Goal: Obtain resource: Obtain resource

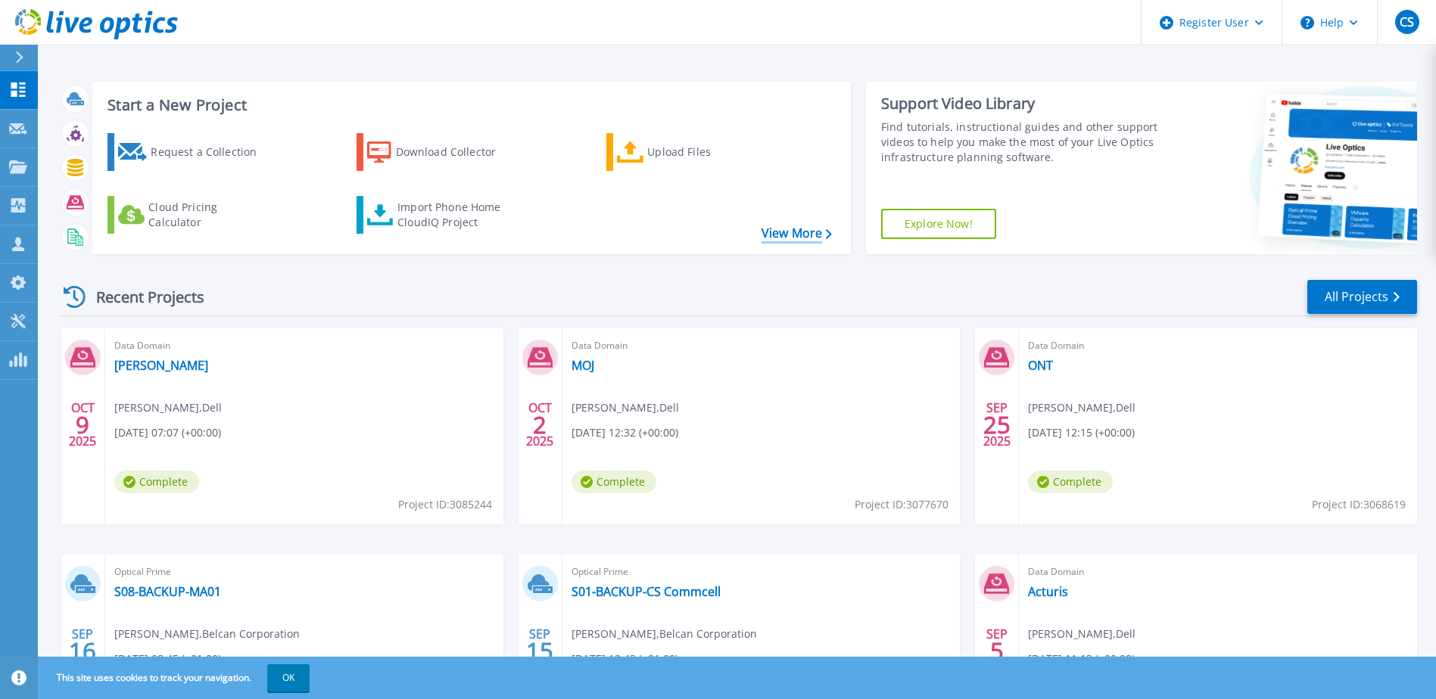
click at [804, 237] on link "View More" at bounding box center [796, 233] width 70 height 14
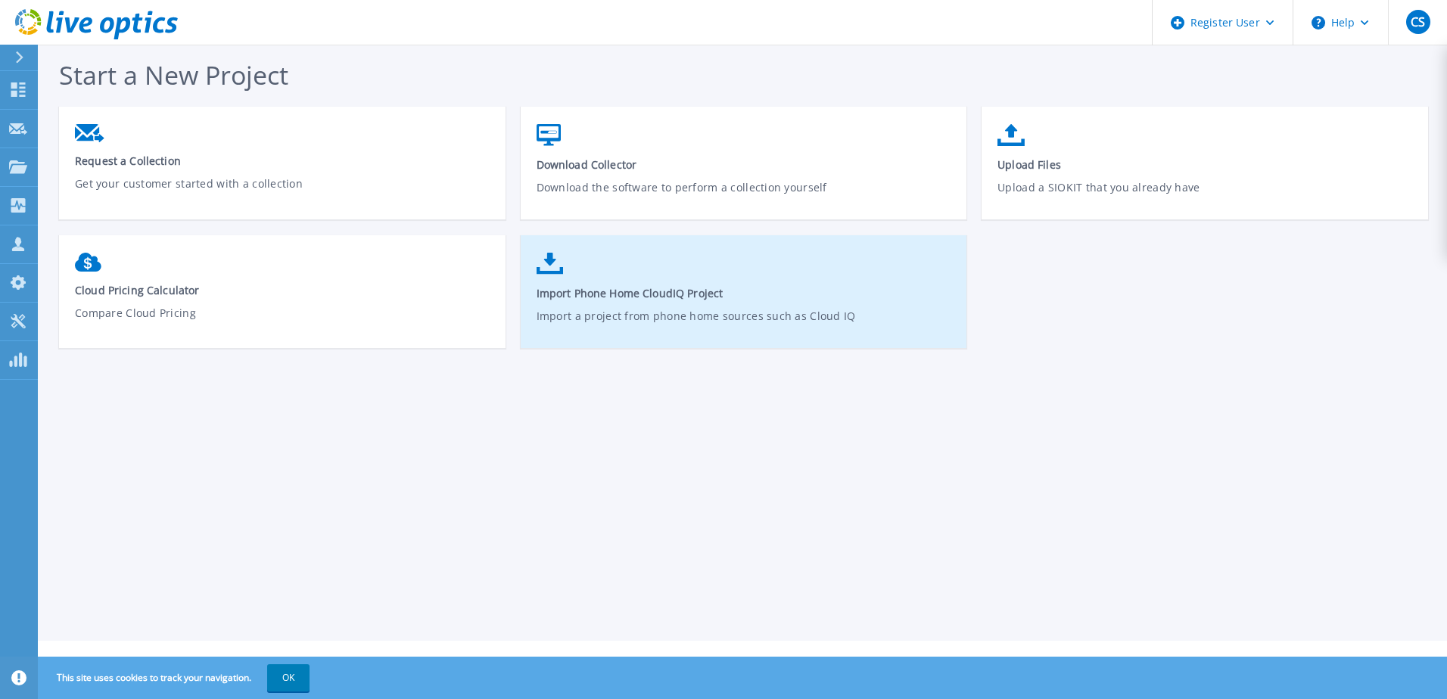
click at [690, 299] on span "Import Phone Home CloudIQ Project" at bounding box center [744, 293] width 415 height 14
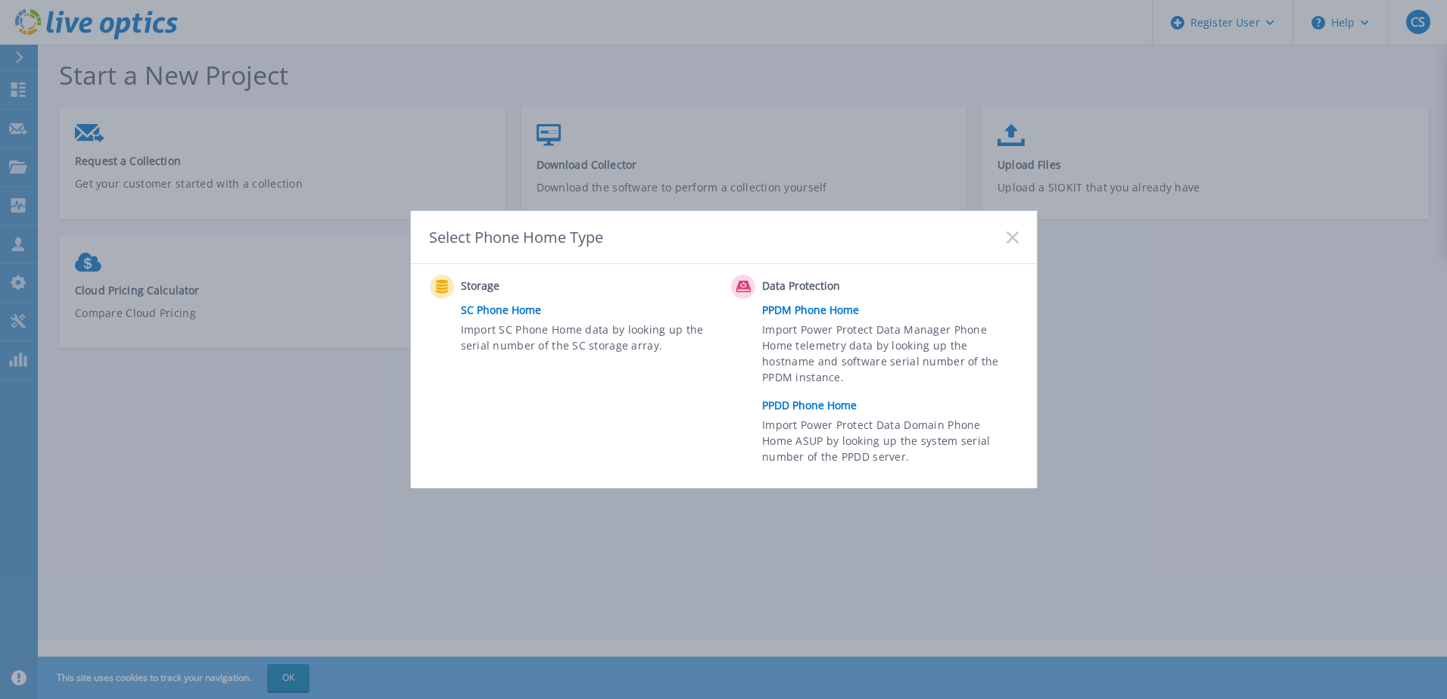
click at [784, 409] on link "PPDD Phone Home" at bounding box center [893, 405] width 263 height 23
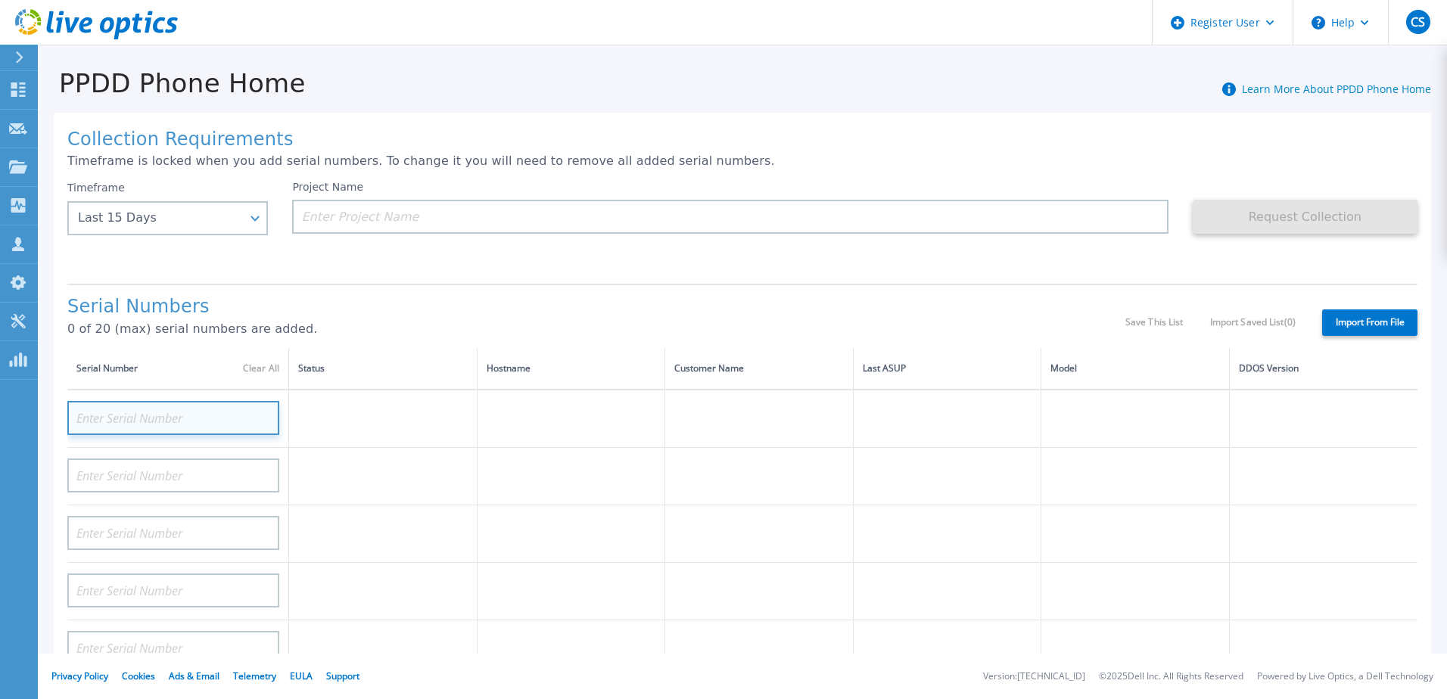
click at [214, 419] on input at bounding box center [173, 418] width 212 height 34
paste input "DE600214851188"
type input "DE600214851188"
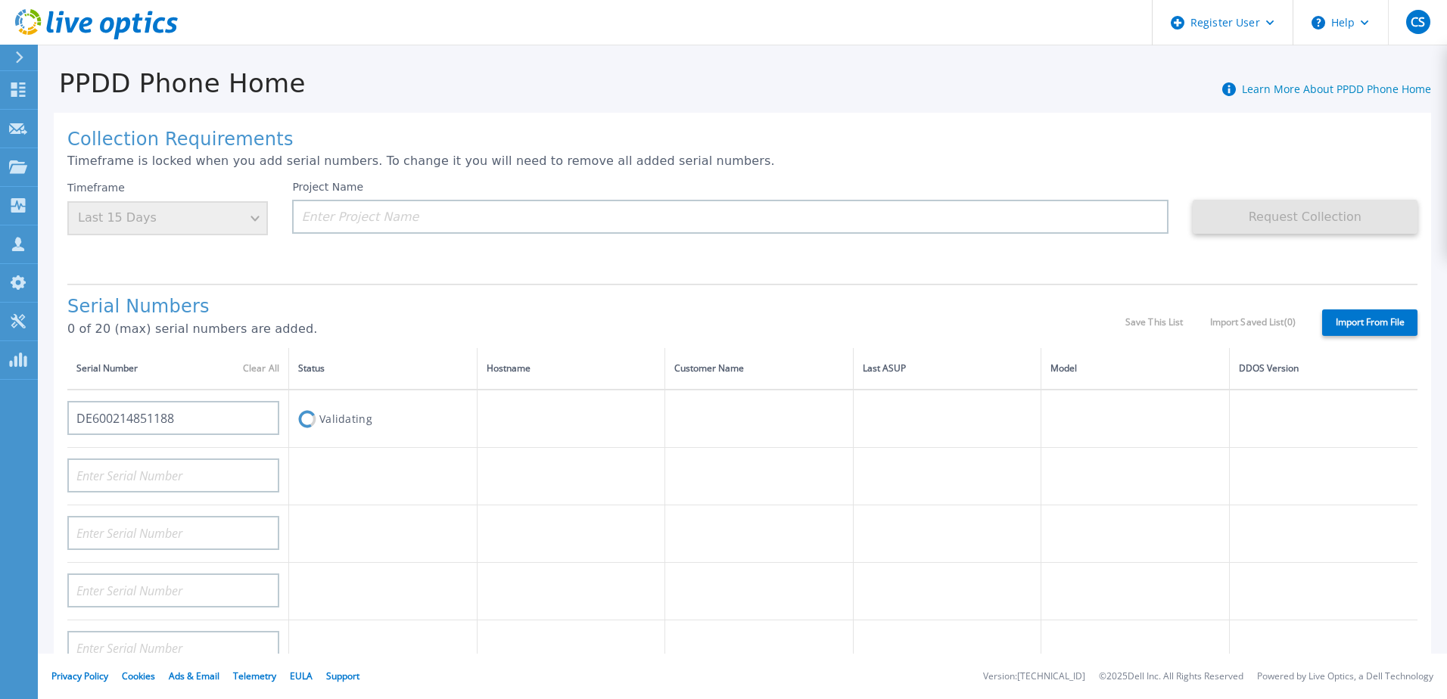
click at [323, 420] on td "Validating" at bounding box center [383, 419] width 188 height 58
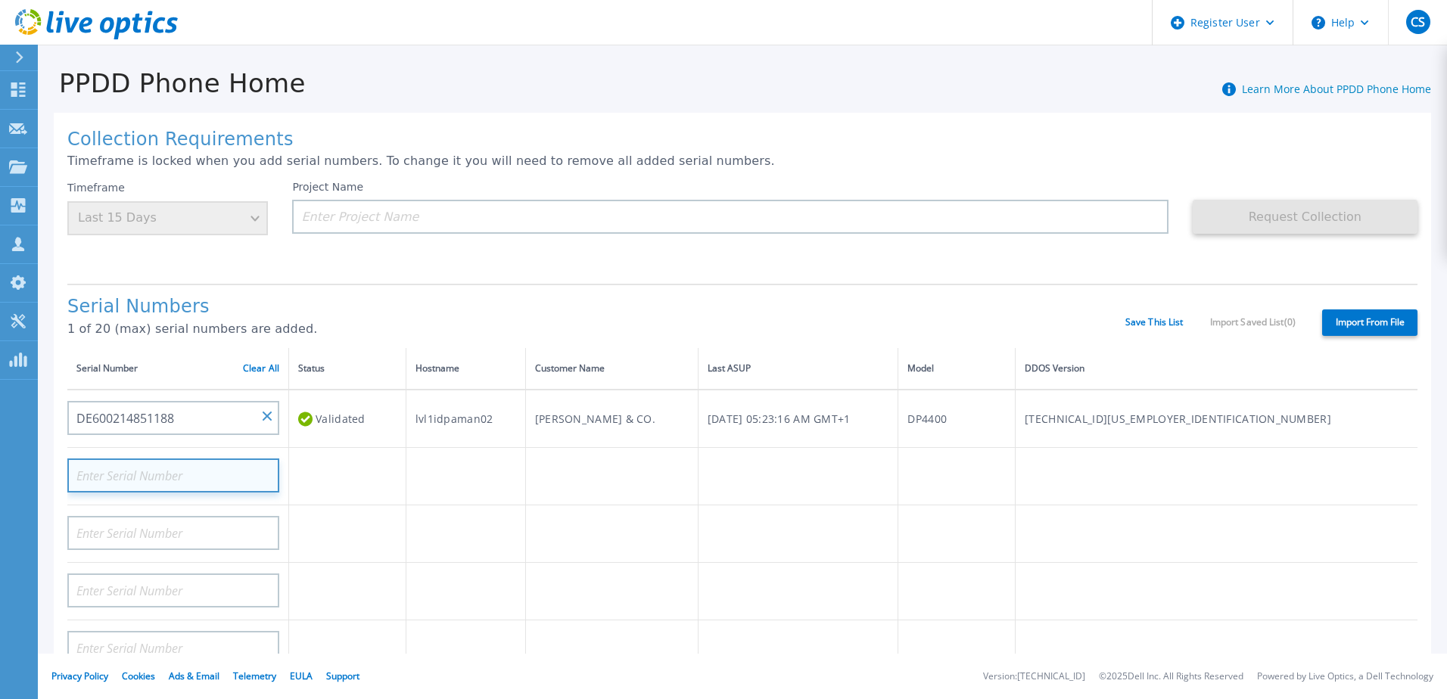
click at [219, 469] on input at bounding box center [173, 476] width 212 height 34
paste input "CKM00200801587"
type input "CKM00200801587"
click at [329, 487] on td "Validating" at bounding box center [347, 477] width 117 height 58
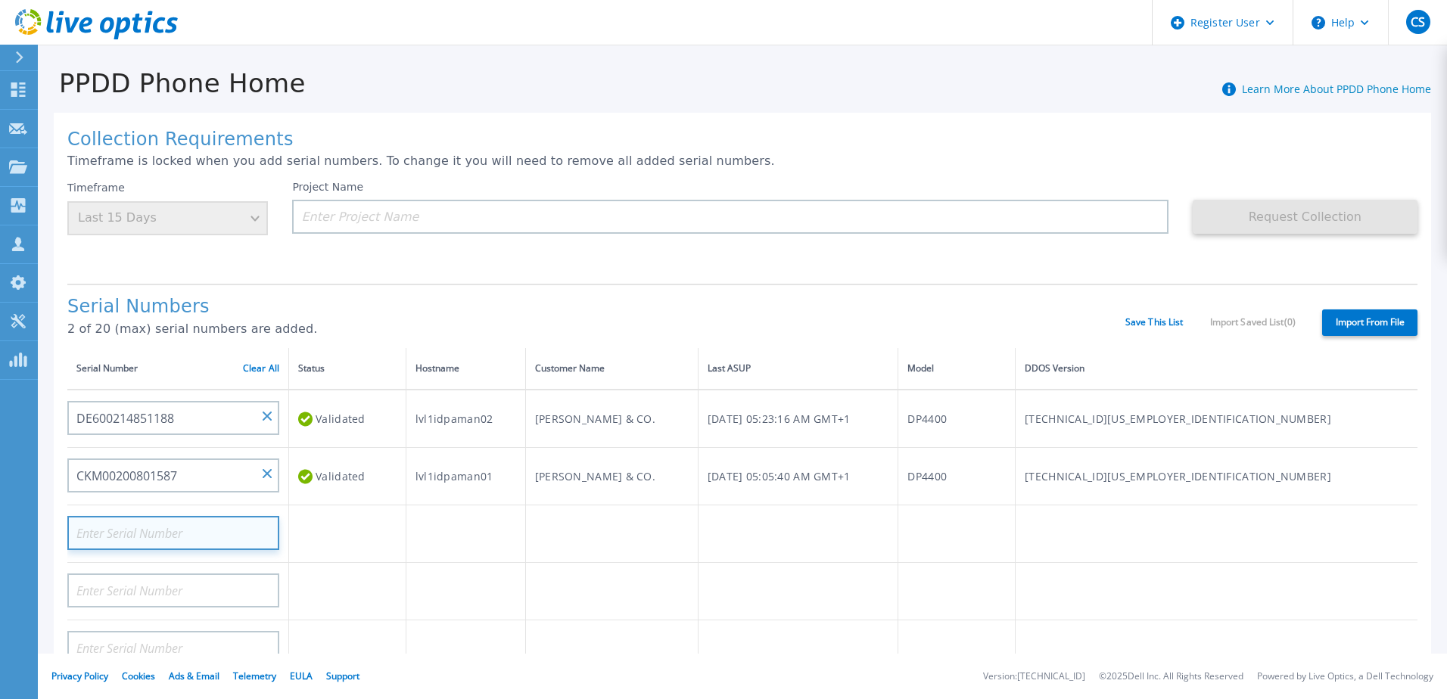
click at [134, 529] on input at bounding box center [173, 533] width 212 height 34
paste input "CKM00200801587"
type input "CKM00200801587"
drag, startPoint x: 179, startPoint y: 534, endPoint x: 12, endPoint y: 534, distance: 166.5
click at [12, 534] on div "Dashboard Dashboard Request Capture Request Capture Projects Projects Search Pr…" at bounding box center [723, 349] width 1447 height 699
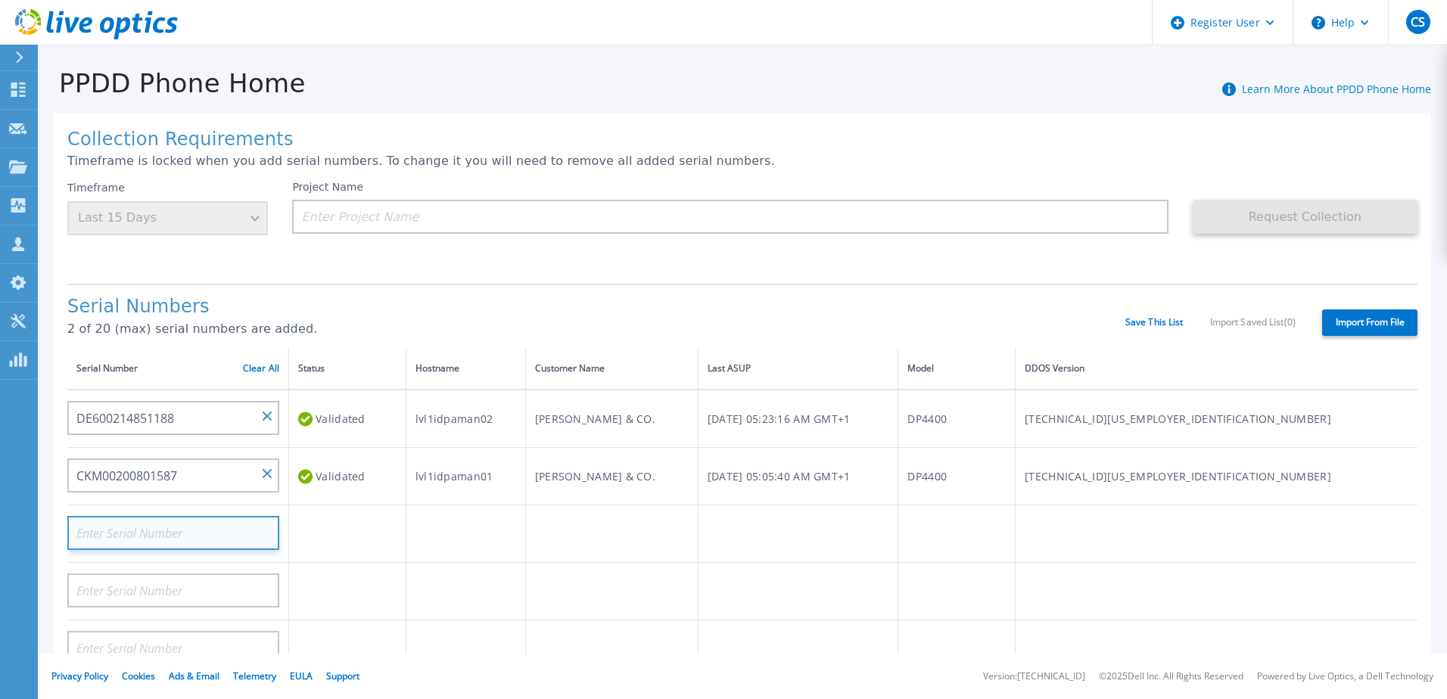
click at [184, 535] on input at bounding box center [173, 533] width 212 height 34
paste input "CKM00200802777"
type input "CKM00200802777"
click at [327, 538] on td at bounding box center [347, 535] width 117 height 58
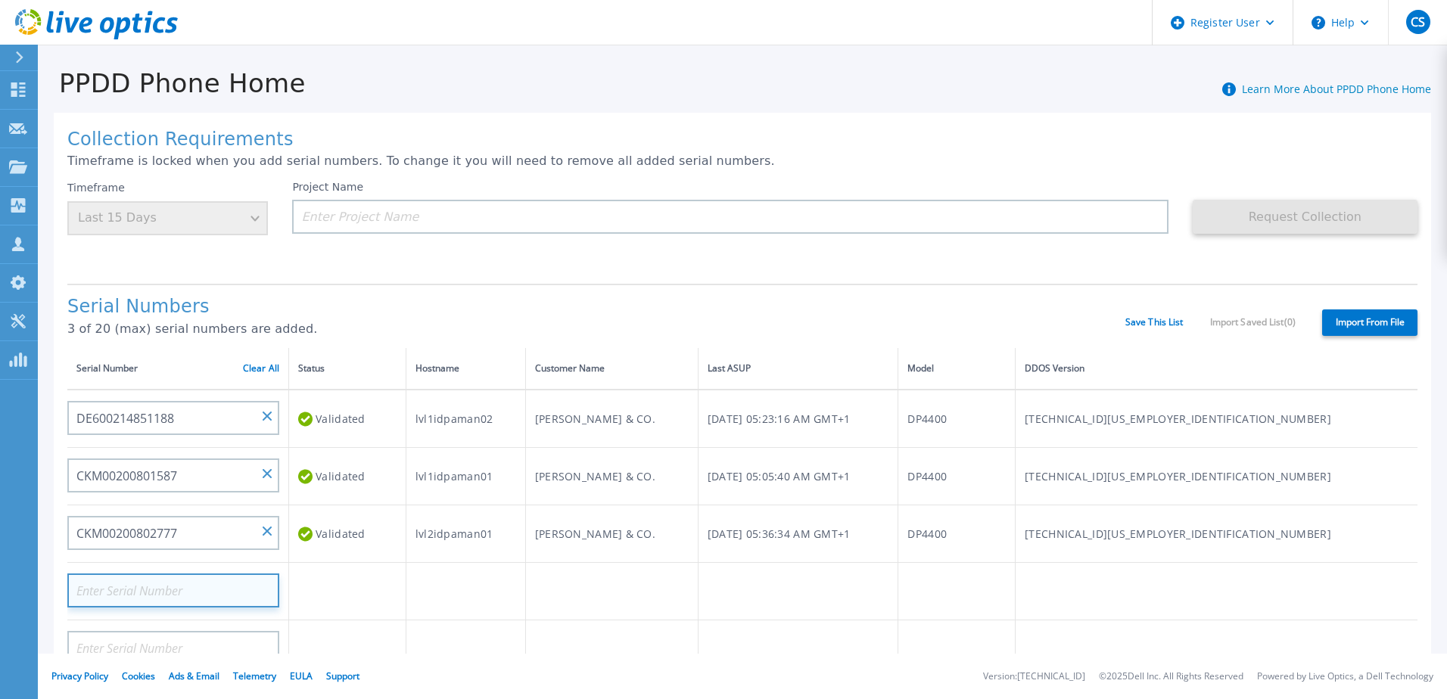
click at [119, 587] on input at bounding box center [173, 591] width 212 height 34
paste input "DE600214851187"
type input "DE600214851187"
click at [366, 588] on td at bounding box center [347, 592] width 117 height 58
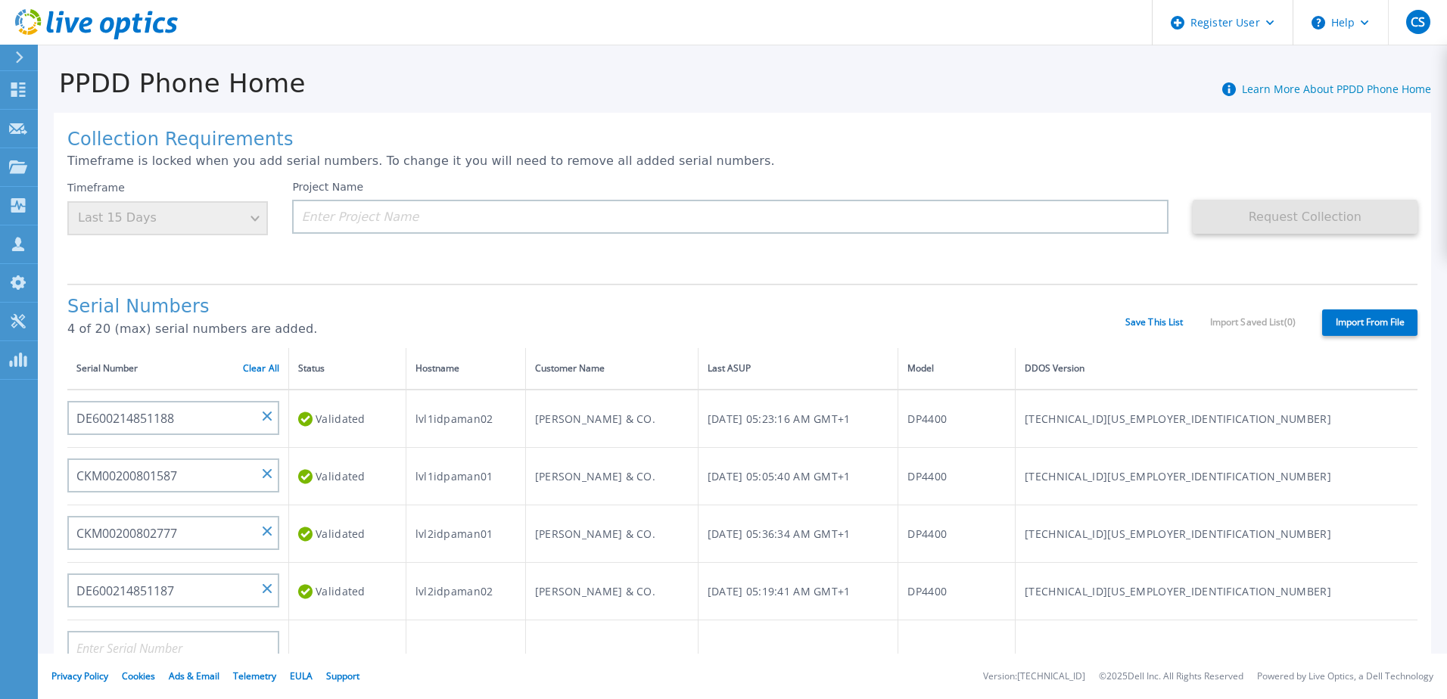
click at [259, 214] on div "Timeframe Last 15 Days" at bounding box center [167, 208] width 201 height 54
click at [1357, 324] on label "Import From File" at bounding box center [1369, 323] width 95 height 26
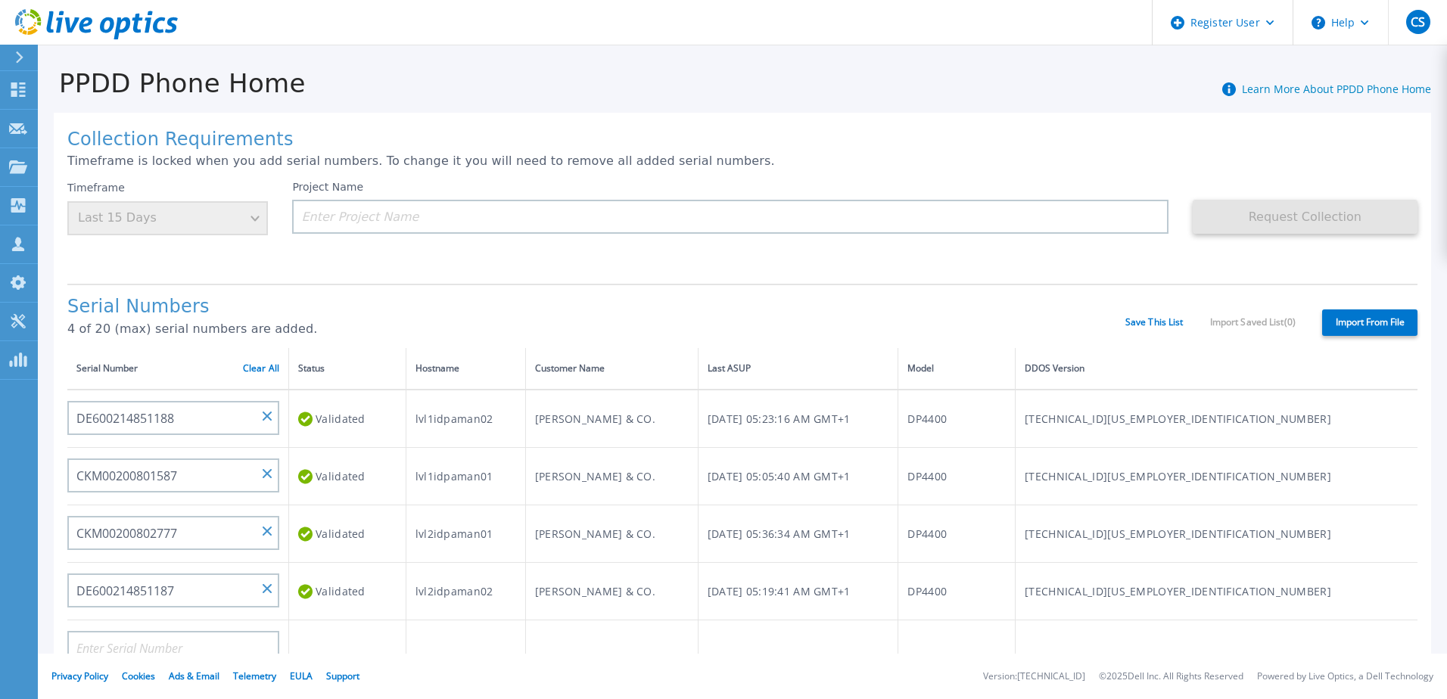
click at [0, 0] on input "Import From File" at bounding box center [0, 0] width 0 height 0
click at [342, 210] on input at bounding box center [730, 217] width 876 height 34
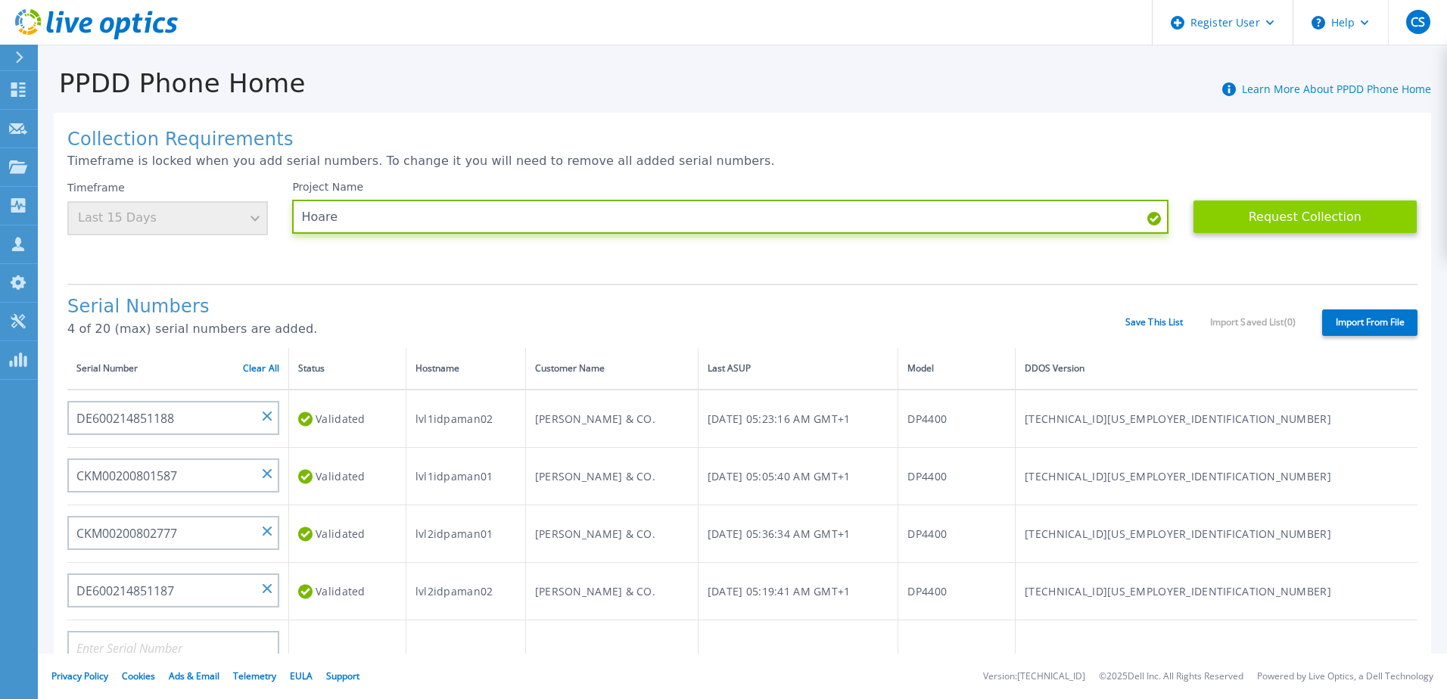
type input "Hoare"
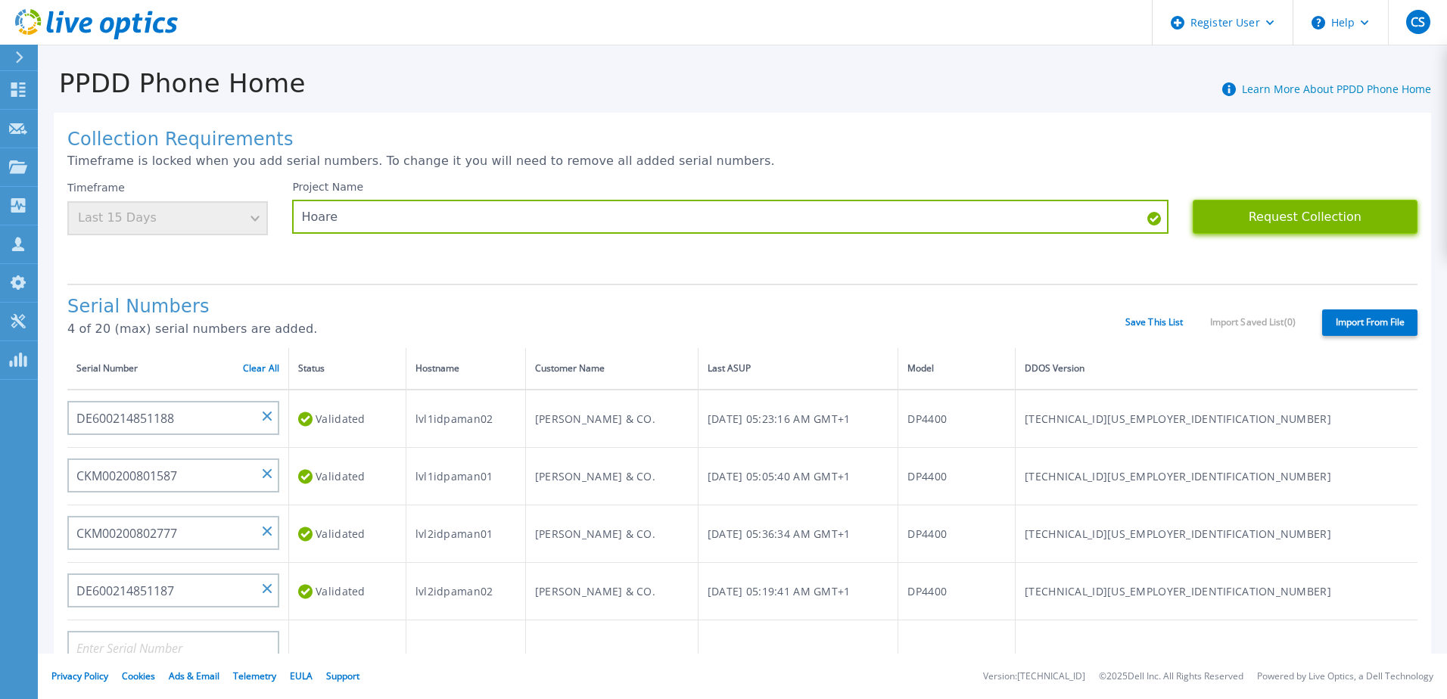
click at [1315, 217] on button "Request Collection" at bounding box center [1305, 217] width 225 height 34
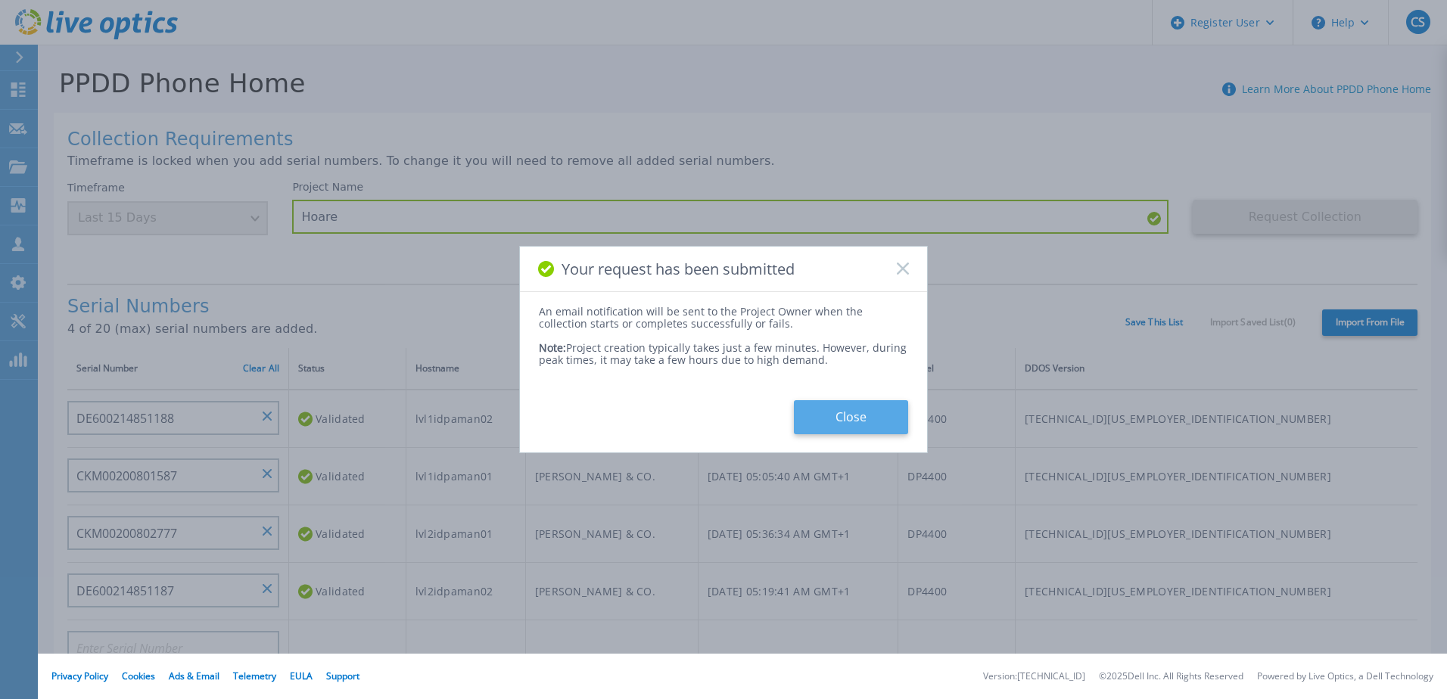
click at [851, 412] on button "Close" at bounding box center [851, 417] width 114 height 34
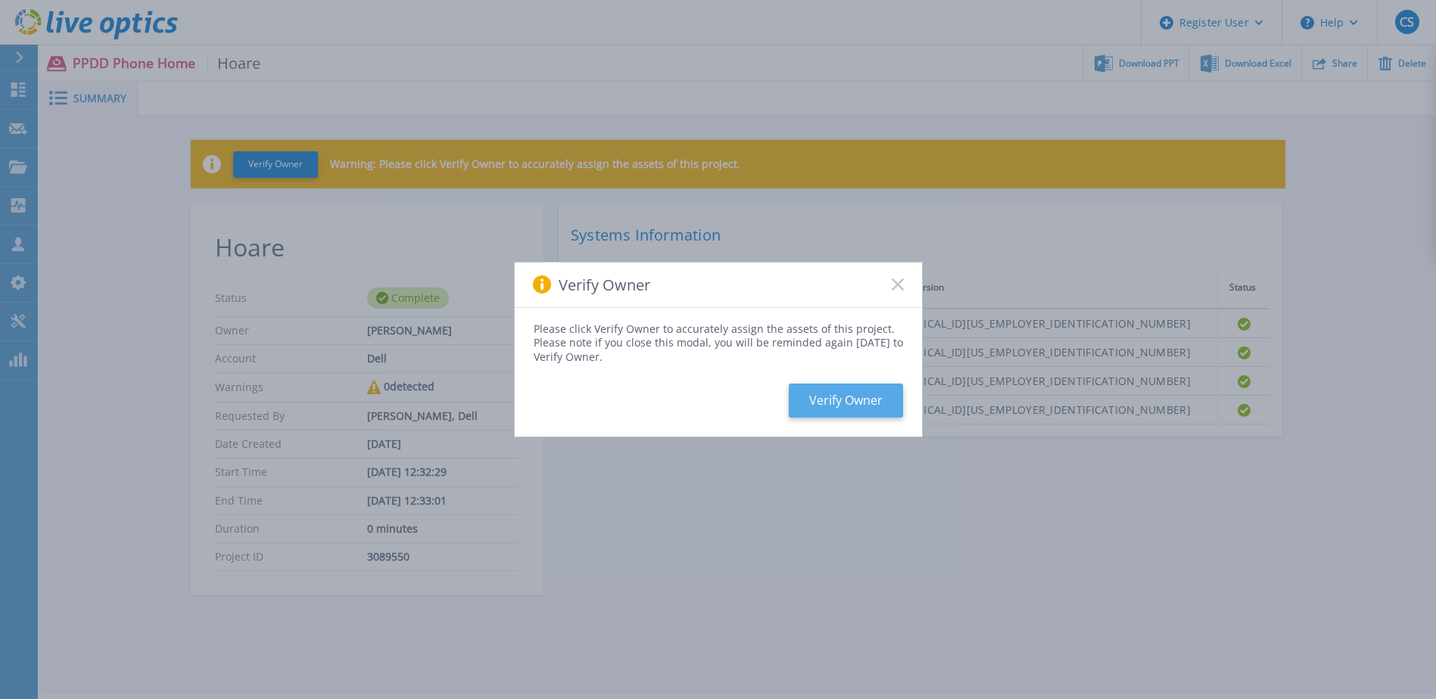
click at [824, 408] on button "Verify Owner" at bounding box center [846, 401] width 114 height 34
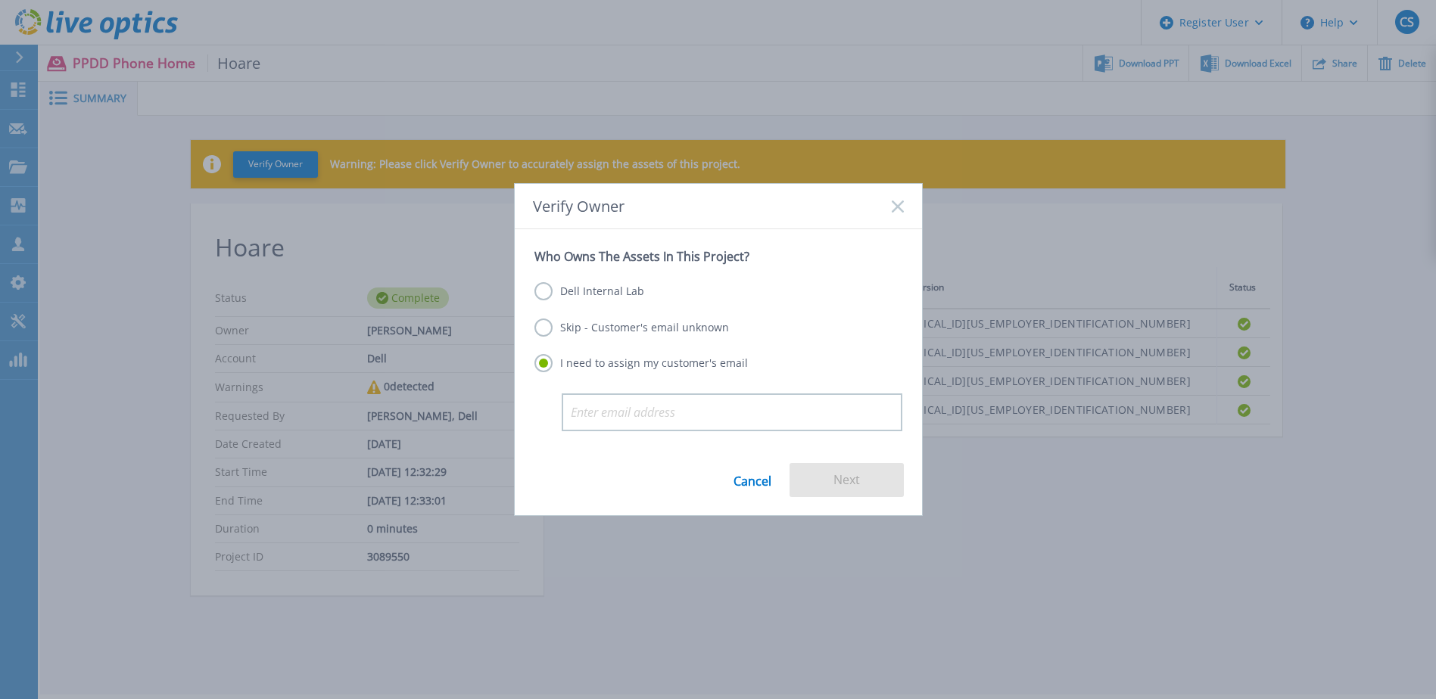
click at [578, 297] on label "Dell Internal Lab" at bounding box center [589, 291] width 110 height 18
click at [0, 0] on input "Dell Internal Lab" at bounding box center [0, 0] width 0 height 0
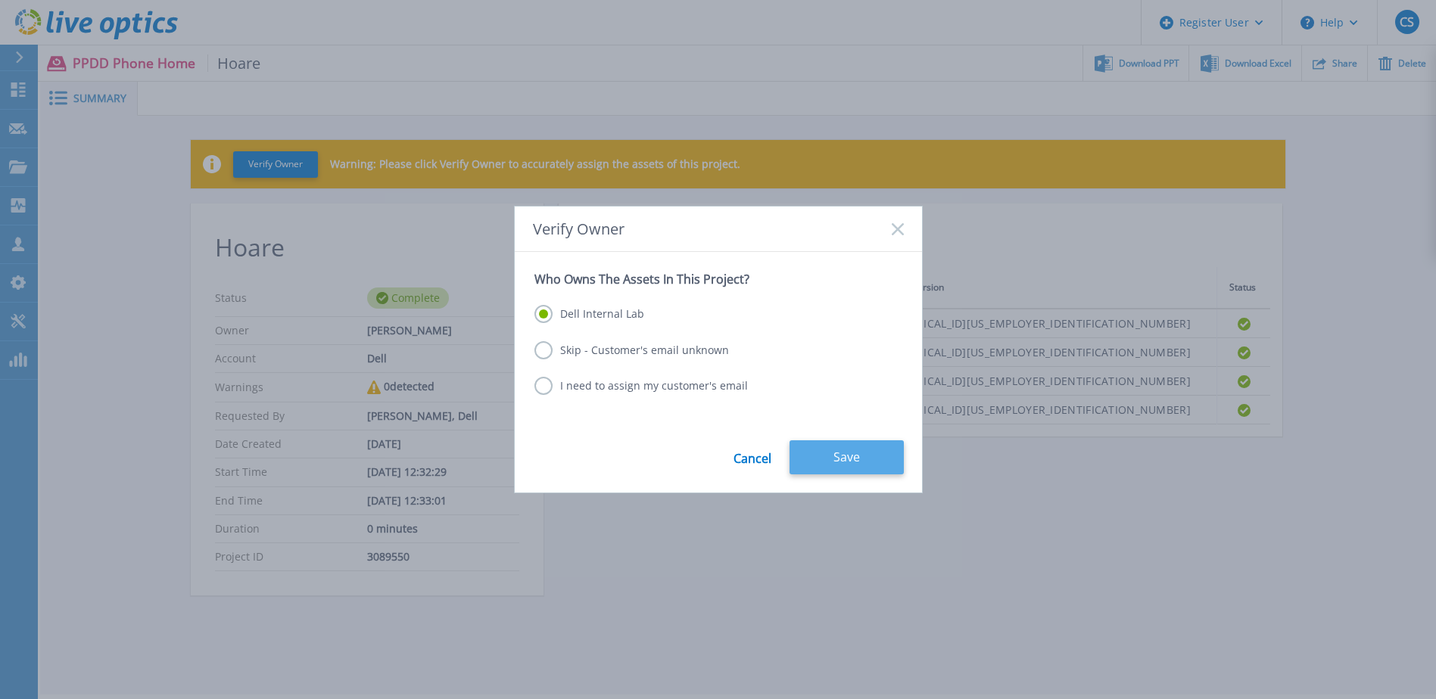
click at [841, 460] on button "Save" at bounding box center [846, 457] width 114 height 34
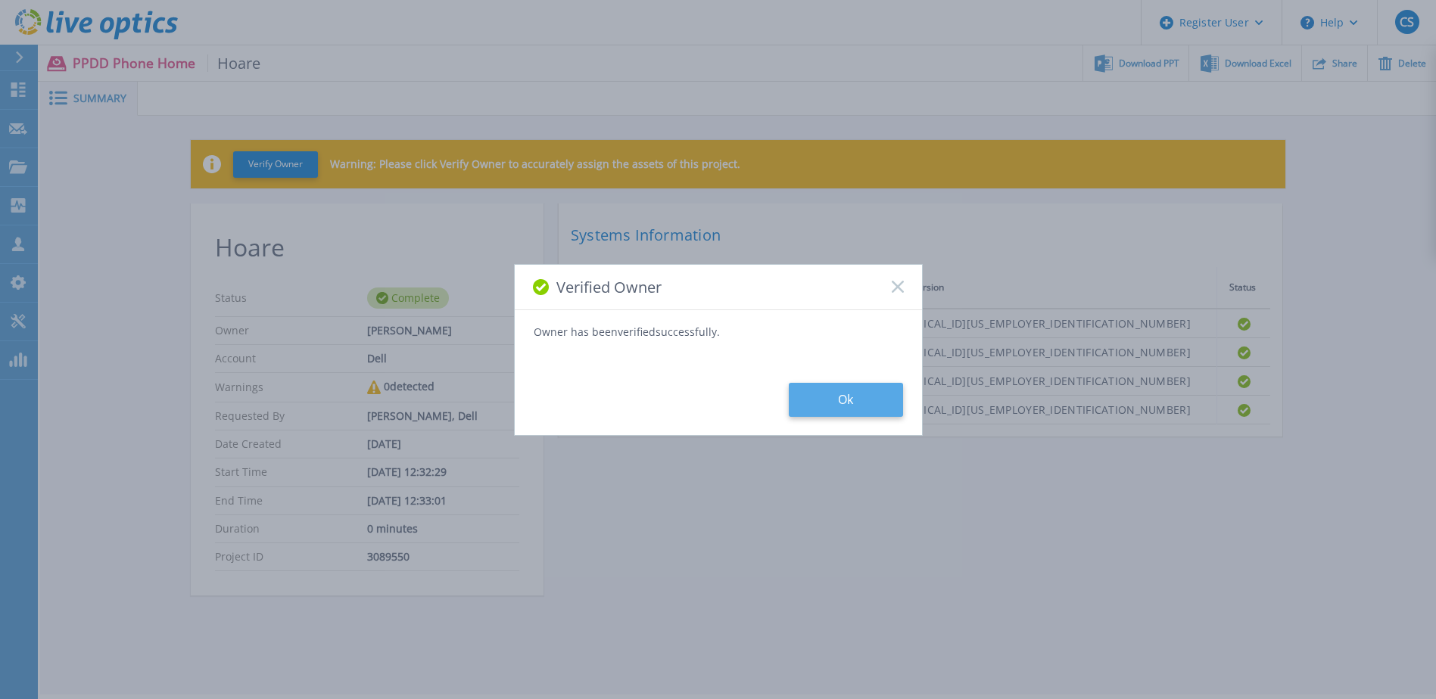
click at [880, 401] on button "Ok" at bounding box center [846, 400] width 114 height 34
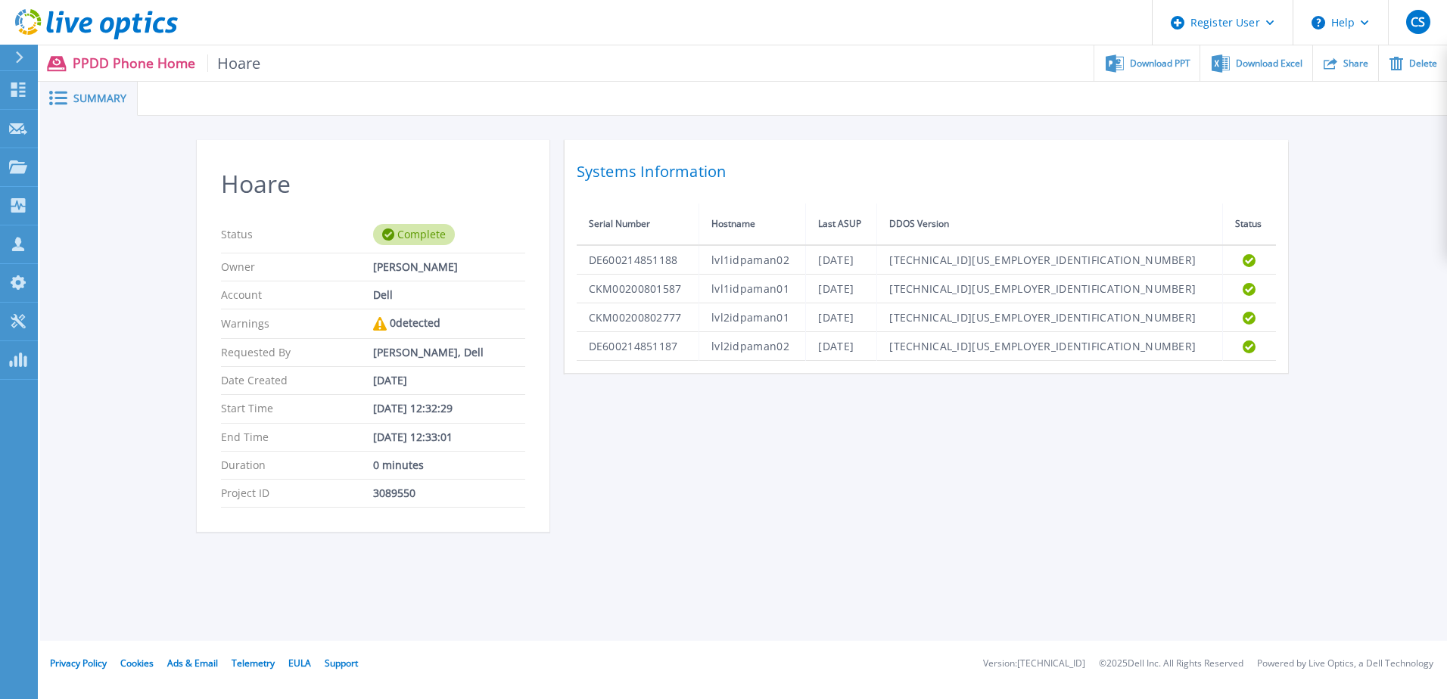
click at [1392, 285] on div "Hoare Status Complete Owner [PERSON_NAME] Account Dell Warnings 0 detected Requ…" at bounding box center [743, 344] width 1407 height 457
click at [1154, 64] on span "Download PPT" at bounding box center [1160, 62] width 61 height 9
click at [847, 493] on div "Hoare Status Complete Owner [PERSON_NAME] Account Dell Warnings 0 detected Requ…" at bounding box center [744, 345] width 1094 height 410
